Goal: Transaction & Acquisition: Purchase product/service

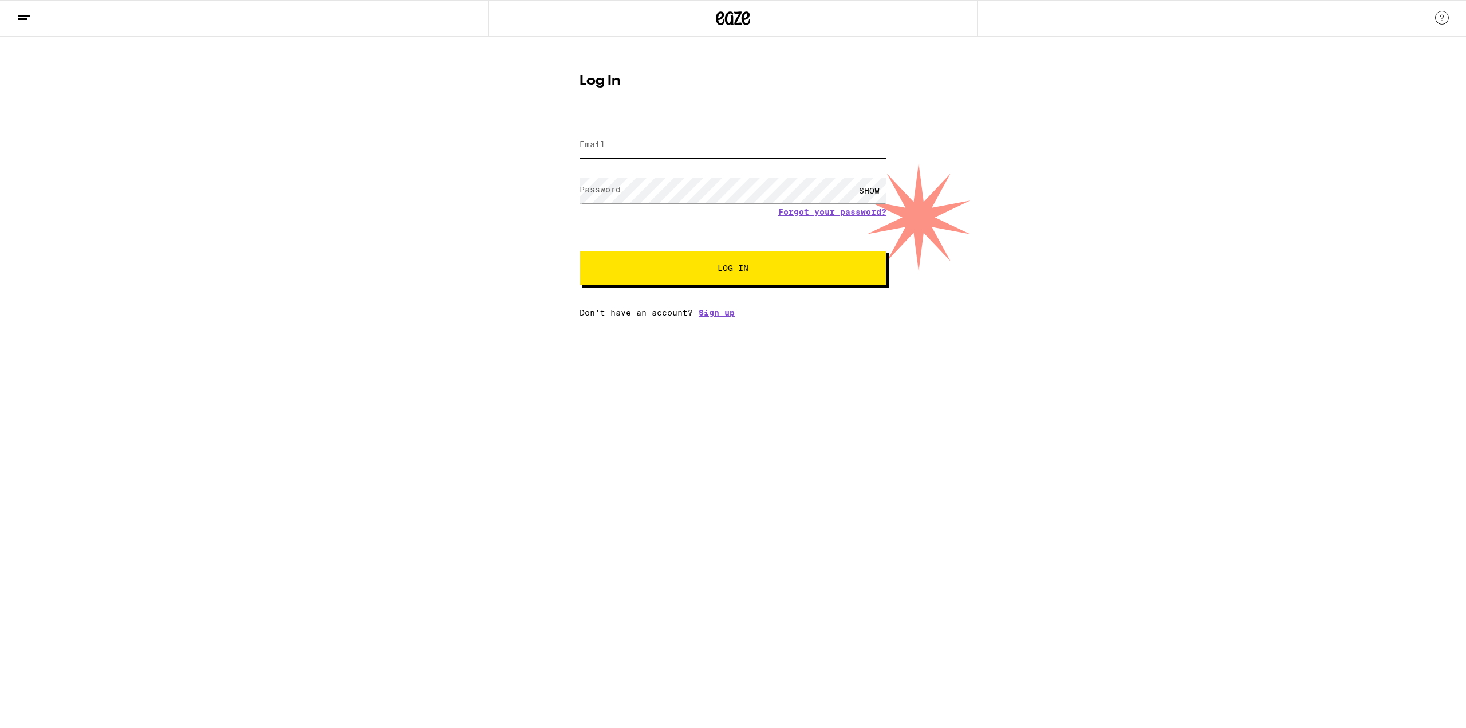
type input "[EMAIL_ADDRESS][DOMAIN_NAME]"
click at [692, 268] on span "Log In" at bounding box center [733, 268] width 214 height 8
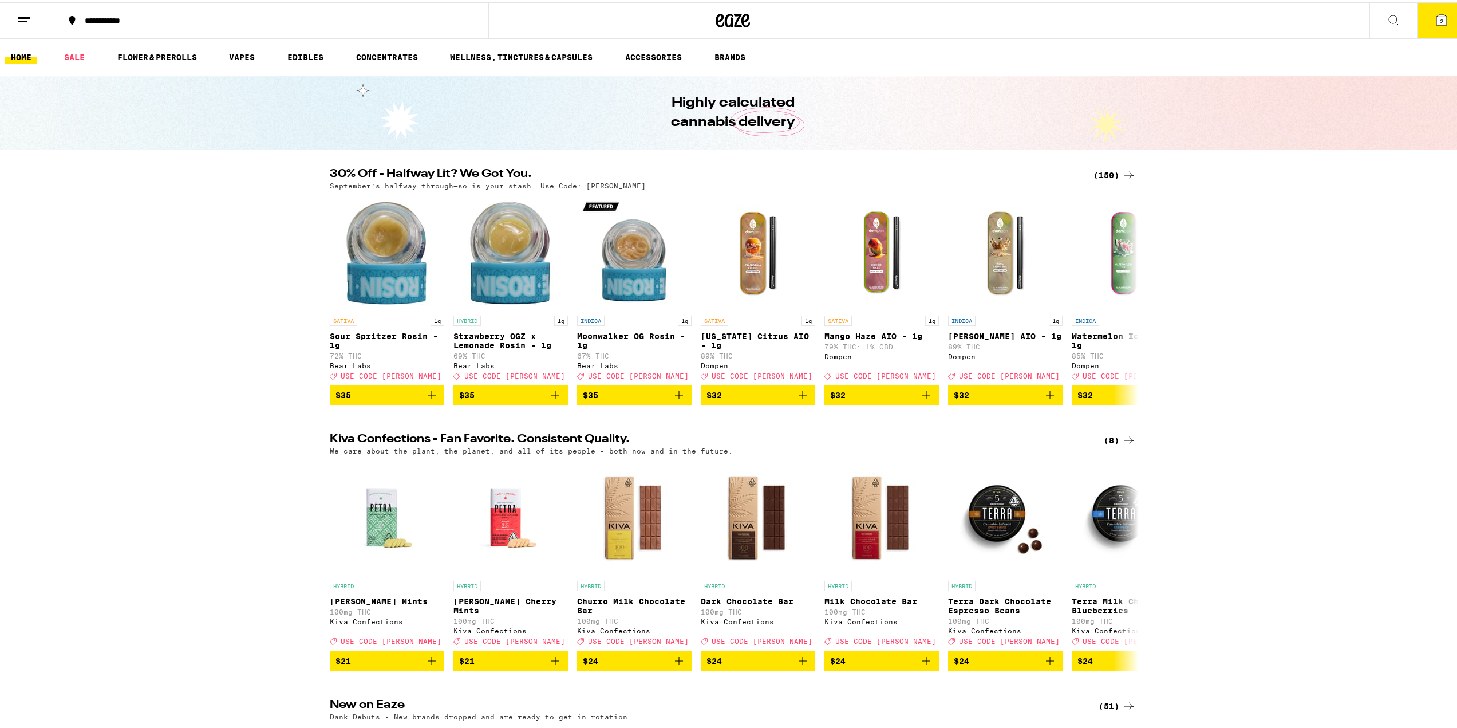
click at [1114, 172] on div "(150)" at bounding box center [1115, 173] width 42 height 14
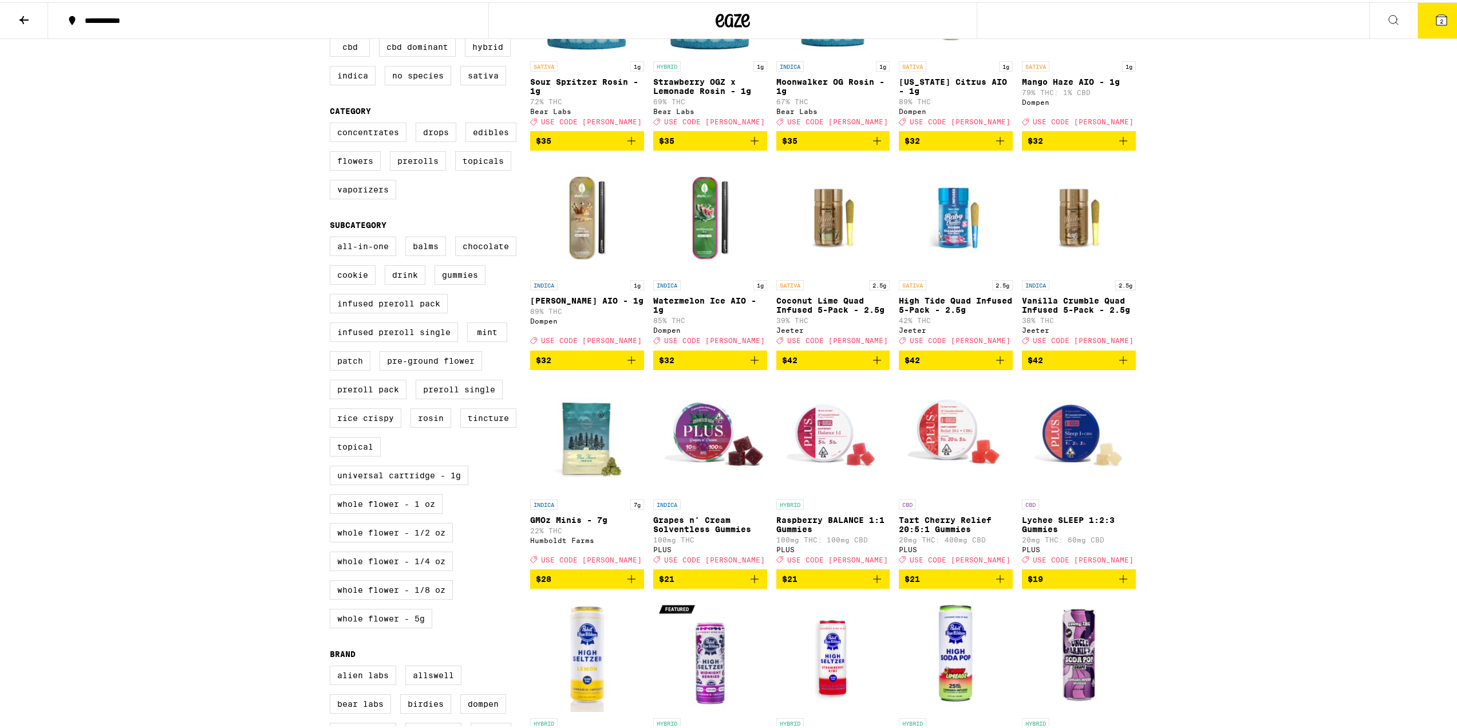
scroll to position [229, 0]
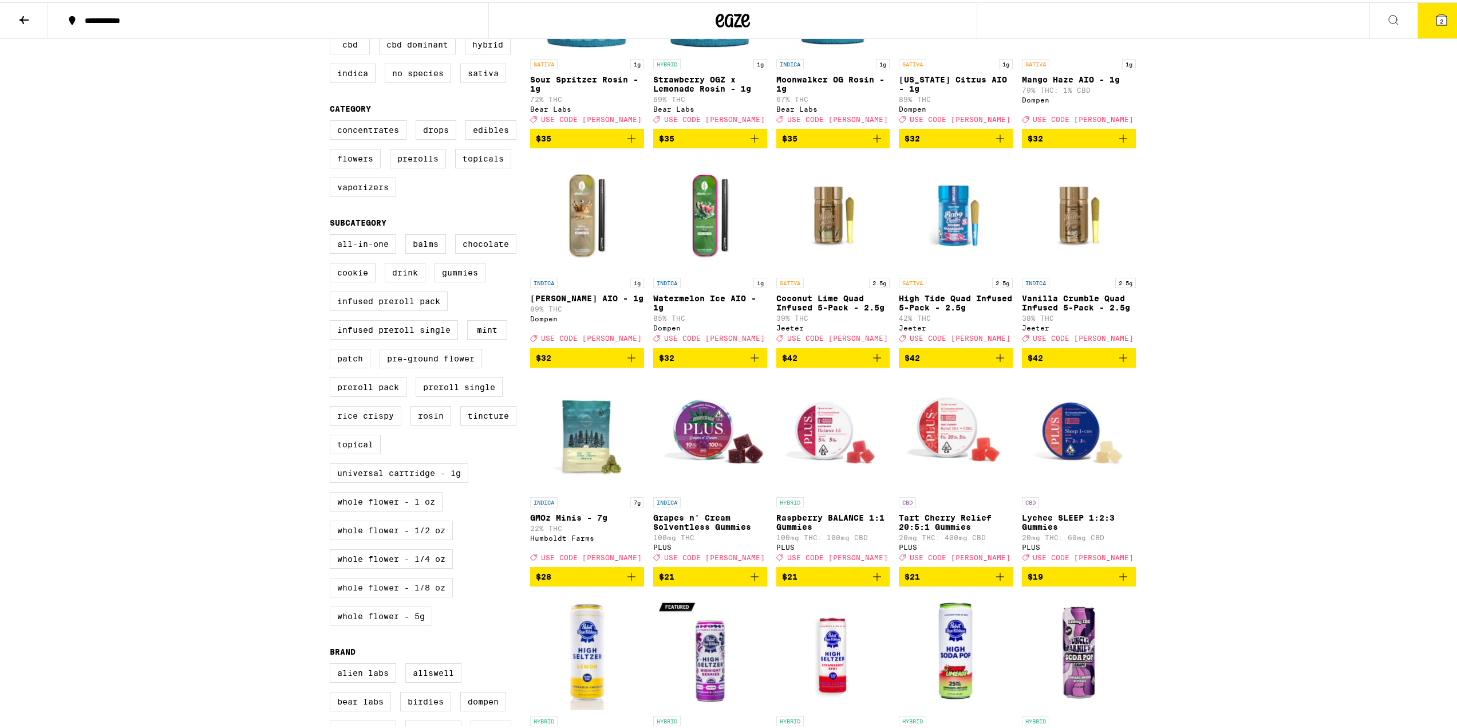
click at [396, 595] on label "Whole Flower - 1/8 oz" at bounding box center [391, 584] width 123 height 19
click at [333, 234] on input "Whole Flower - 1/8 oz" at bounding box center [332, 234] width 1 height 1
checkbox input "true"
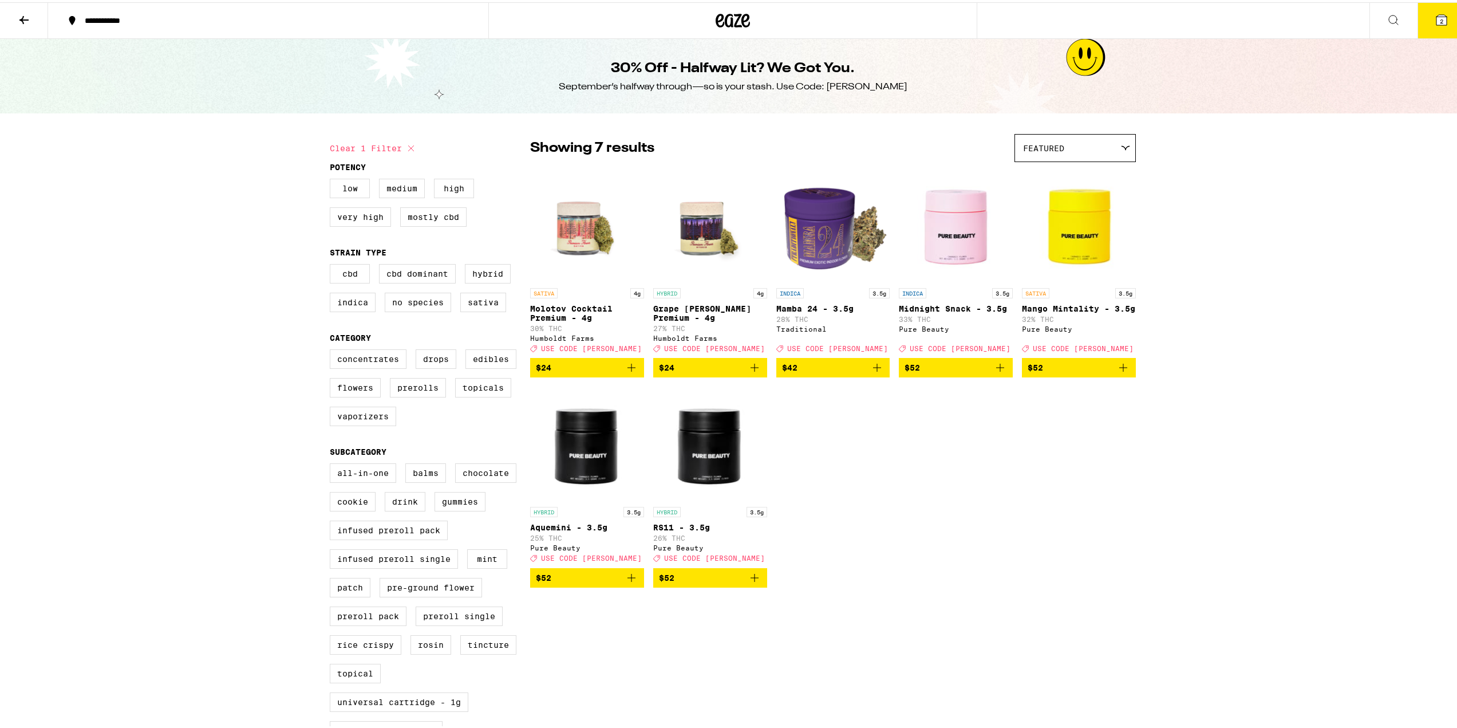
click at [1087, 235] on img "Open page for Mango Mintality - 3.5g from Pure Beauty" at bounding box center [1079, 222] width 114 height 115
click at [562, 231] on img "Open page for Molotov Cocktail Premium - 4g from Humboldt Farms" at bounding box center [587, 222] width 114 height 115
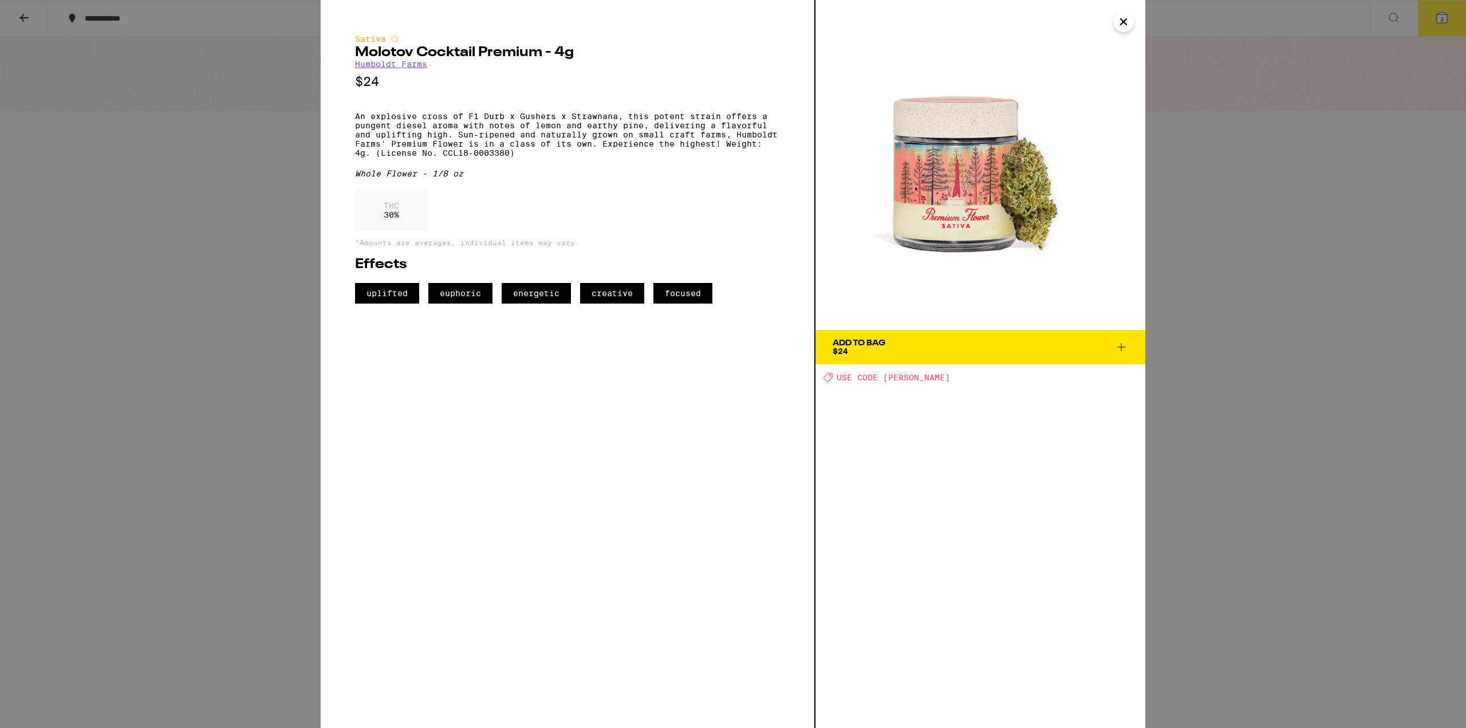
click at [1125, 24] on icon "Close" at bounding box center [1124, 21] width 14 height 17
